Goal: Find specific page/section: Find specific page/section

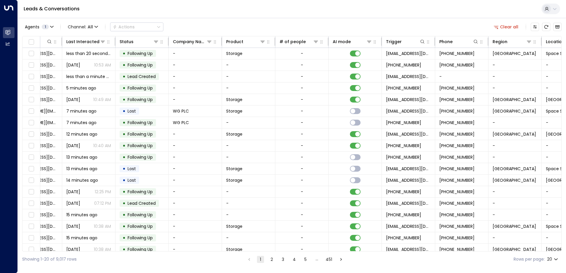
scroll to position [0, 121]
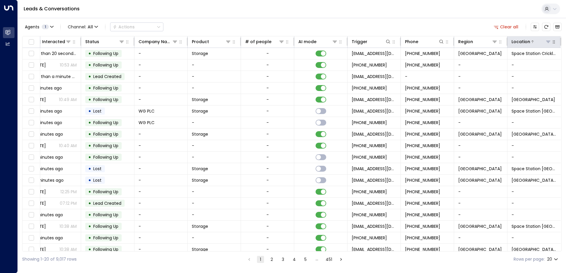
click at [546, 42] on icon at bounding box center [548, 41] width 5 height 5
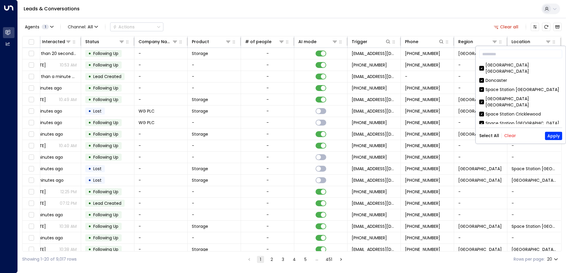
click at [508, 136] on button "Clear" at bounding box center [510, 135] width 12 height 5
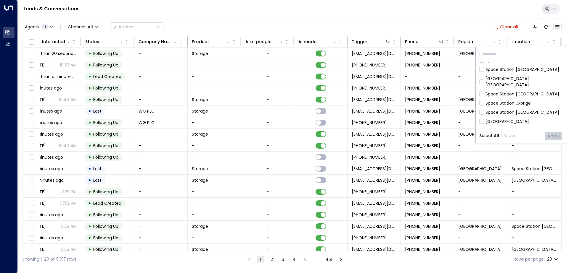
scroll to position [59, 0]
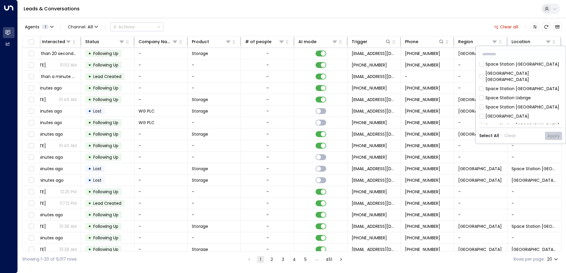
click at [509, 113] on div "[GEOGRAPHIC_DATA]" at bounding box center [507, 116] width 44 height 6
click at [550, 138] on button "Apply" at bounding box center [553, 136] width 17 height 8
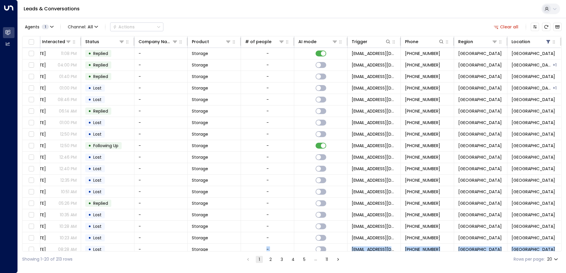
scroll to position [29, 121]
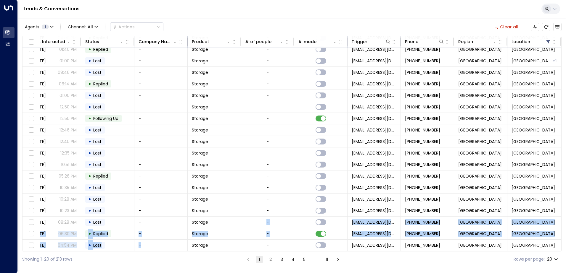
drag, startPoint x: 254, startPoint y: 252, endPoint x: 162, endPoint y: 251, distance: 92.1
click at [162, 251] on div "Lead Name Lead Email Last Interacted Status Company Name Product # of people AI…" at bounding box center [291, 144] width 539 height 216
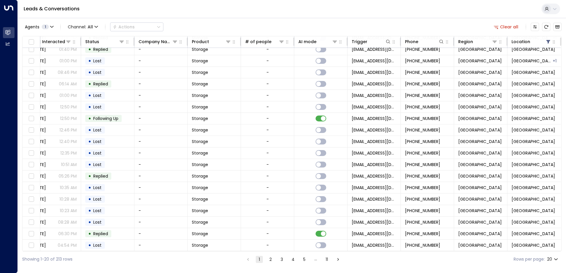
drag, startPoint x: 162, startPoint y: 251, endPoint x: 165, endPoint y: 263, distance: 12.3
click at [165, 263] on div "Showing 1-20 of 213 rows 1 2 3 4 5 … 11 Rows per page: 20 **" at bounding box center [291, 260] width 539 height 16
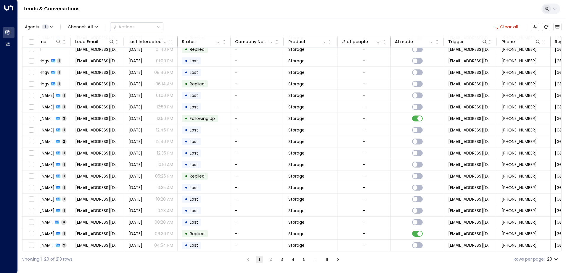
scroll to position [29, 0]
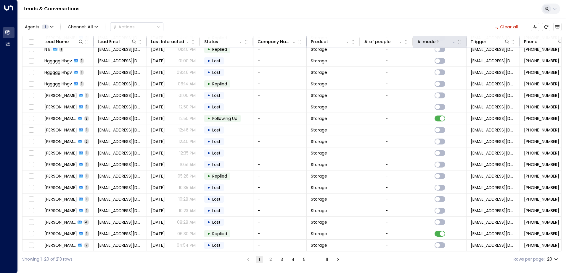
click at [454, 41] on icon at bounding box center [454, 42] width 4 height 2
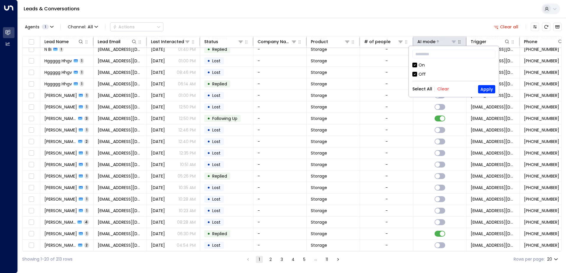
click at [435, 41] on div at bounding box center [445, 42] width 21 height 6
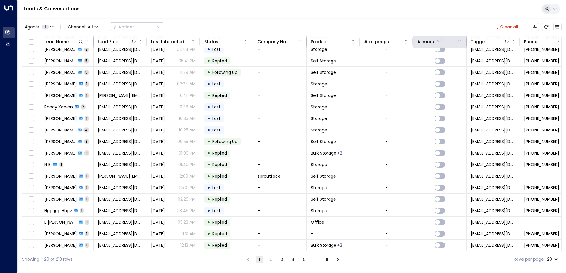
click at [435, 41] on div at bounding box center [445, 42] width 21 height 6
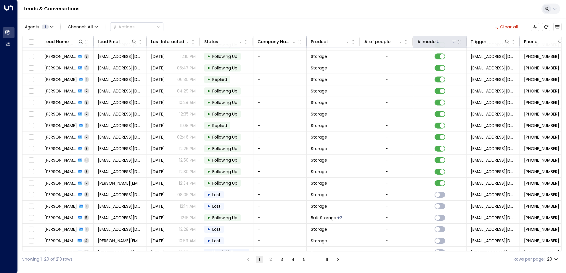
scroll to position [29, 0]
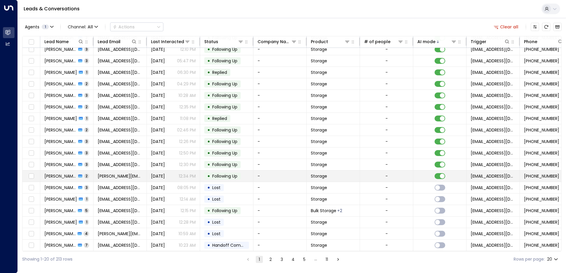
click at [162, 175] on span "[DATE]" at bounding box center [158, 176] width 14 height 6
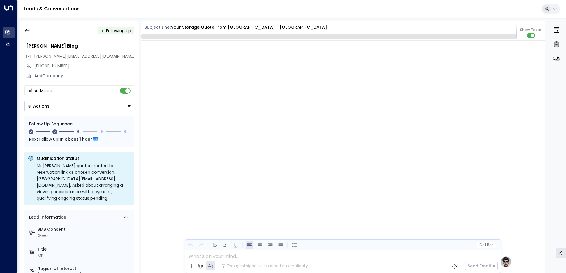
scroll to position [418, 0]
